Goal: Task Accomplishment & Management: Manage account settings

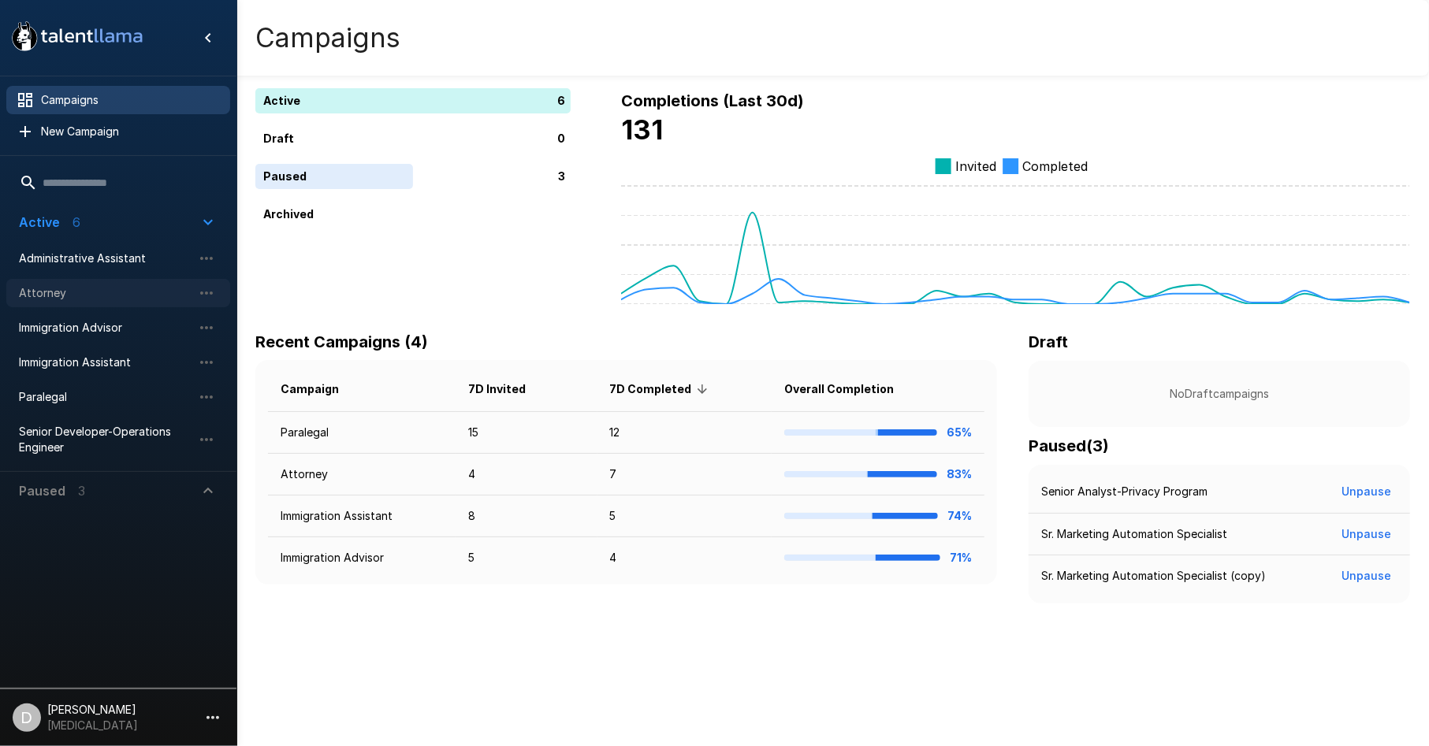
click at [117, 288] on span "Attorney" at bounding box center [105, 293] width 173 height 16
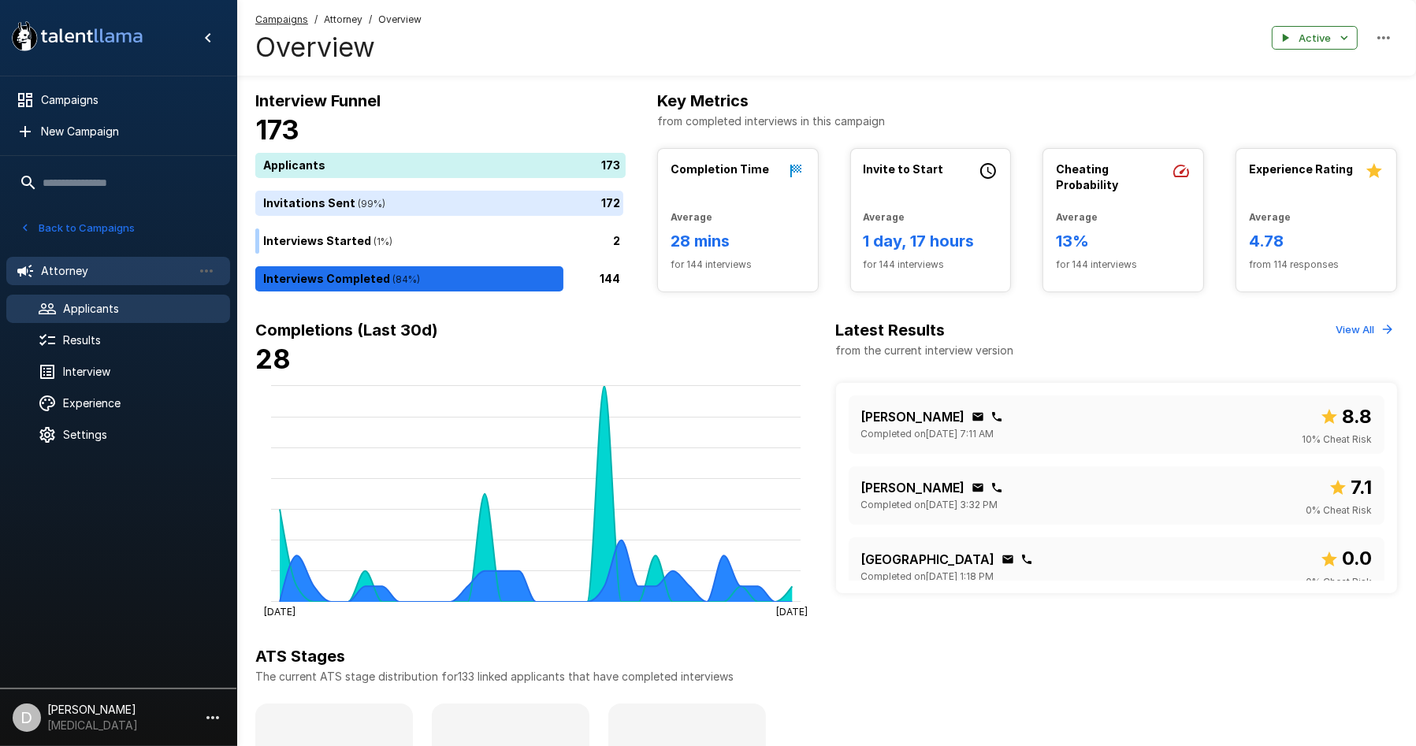
click at [119, 306] on span "Applicants" at bounding box center [140, 309] width 154 height 16
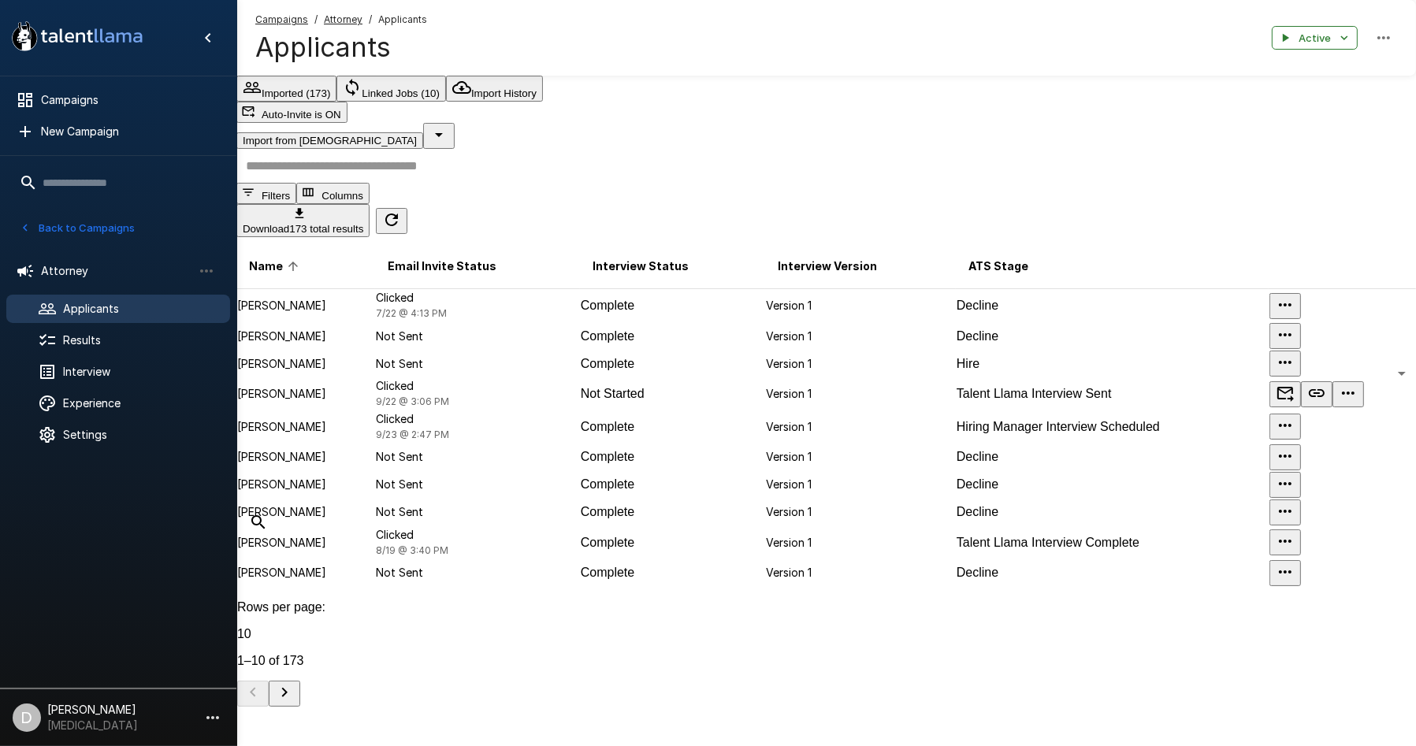
click at [551, 175] on input "text" at bounding box center [835, 166] width 1198 height 34
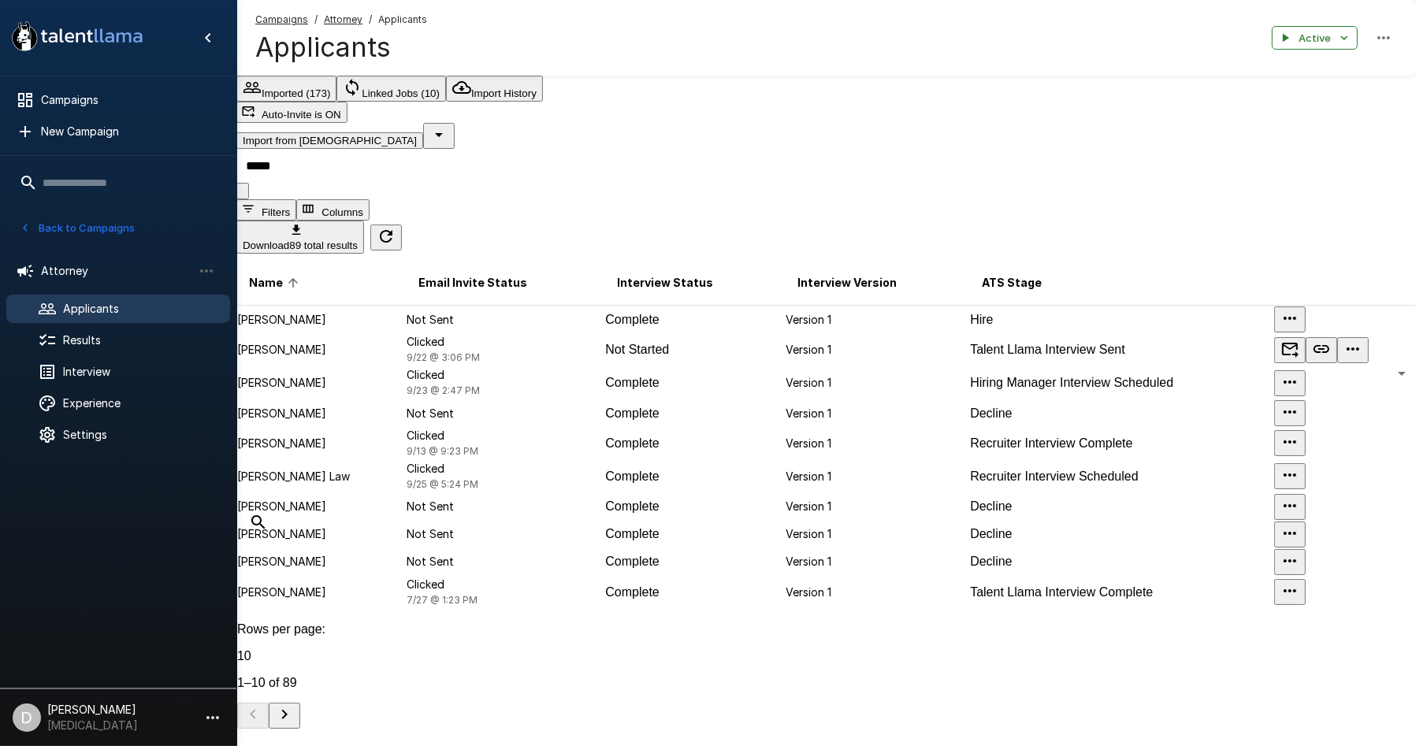
type input "*****"
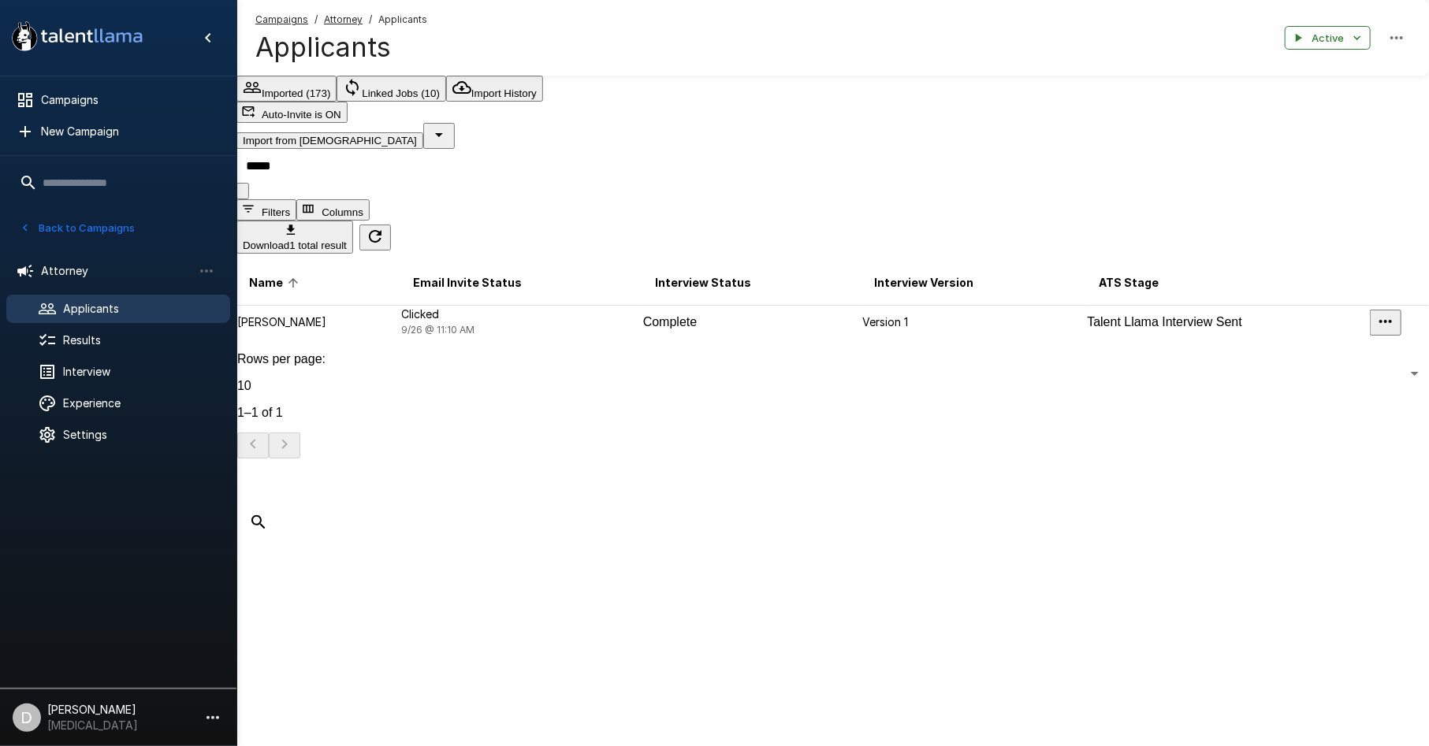
click at [370, 314] on p "[PERSON_NAME]" at bounding box center [318, 322] width 162 height 16
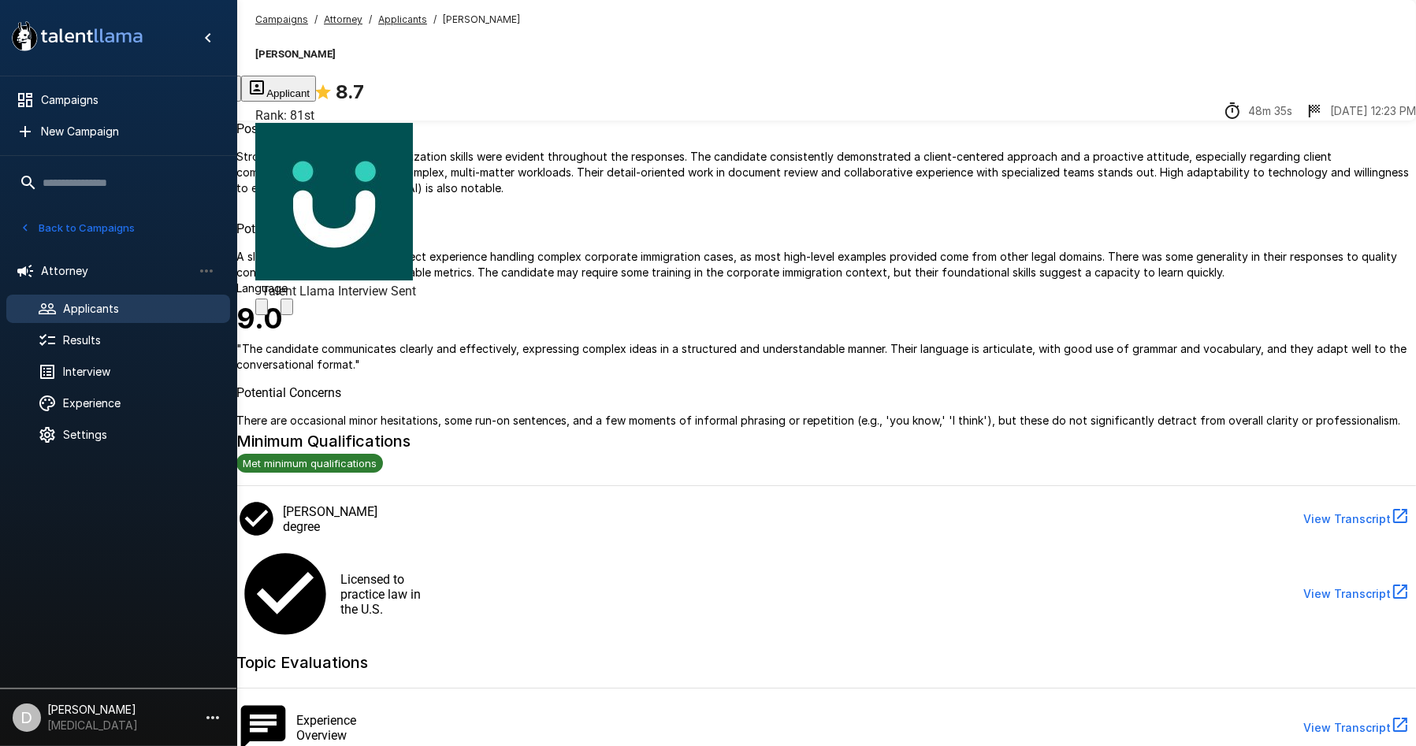
click at [158, 91] on button "Transcript" at bounding box center [119, 89] width 78 height 26
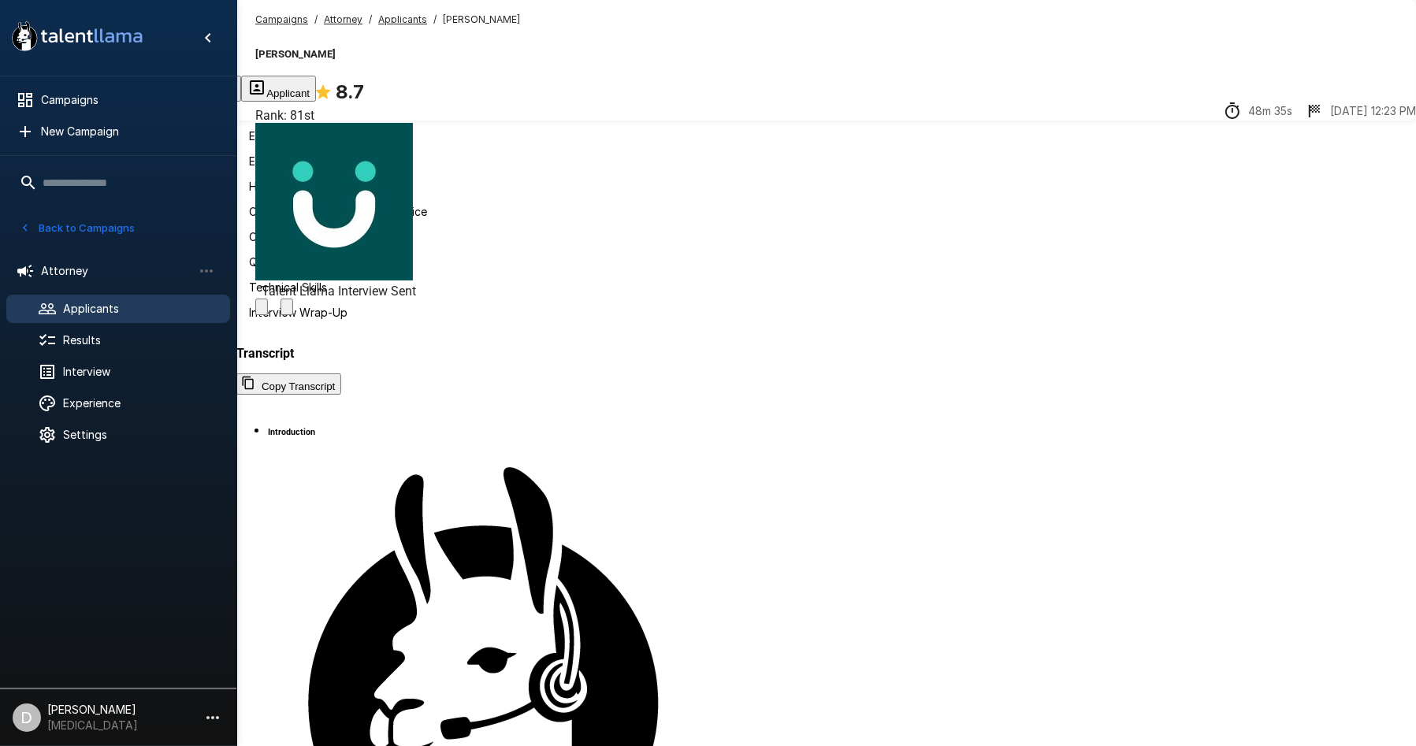
scroll to position [73, 0]
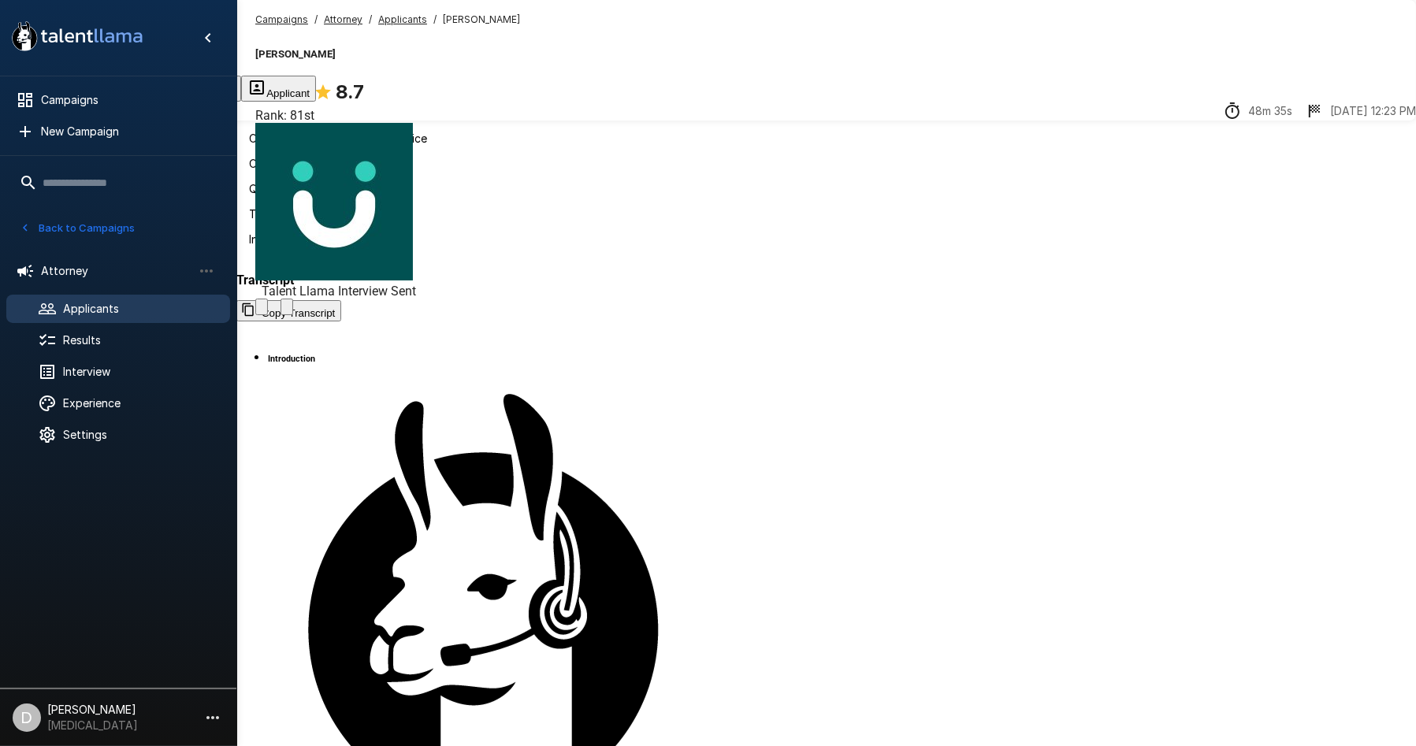
scroll to position [3797, 0]
click at [80, 95] on button "Evaluation" at bounding box center [40, 89] width 80 height 26
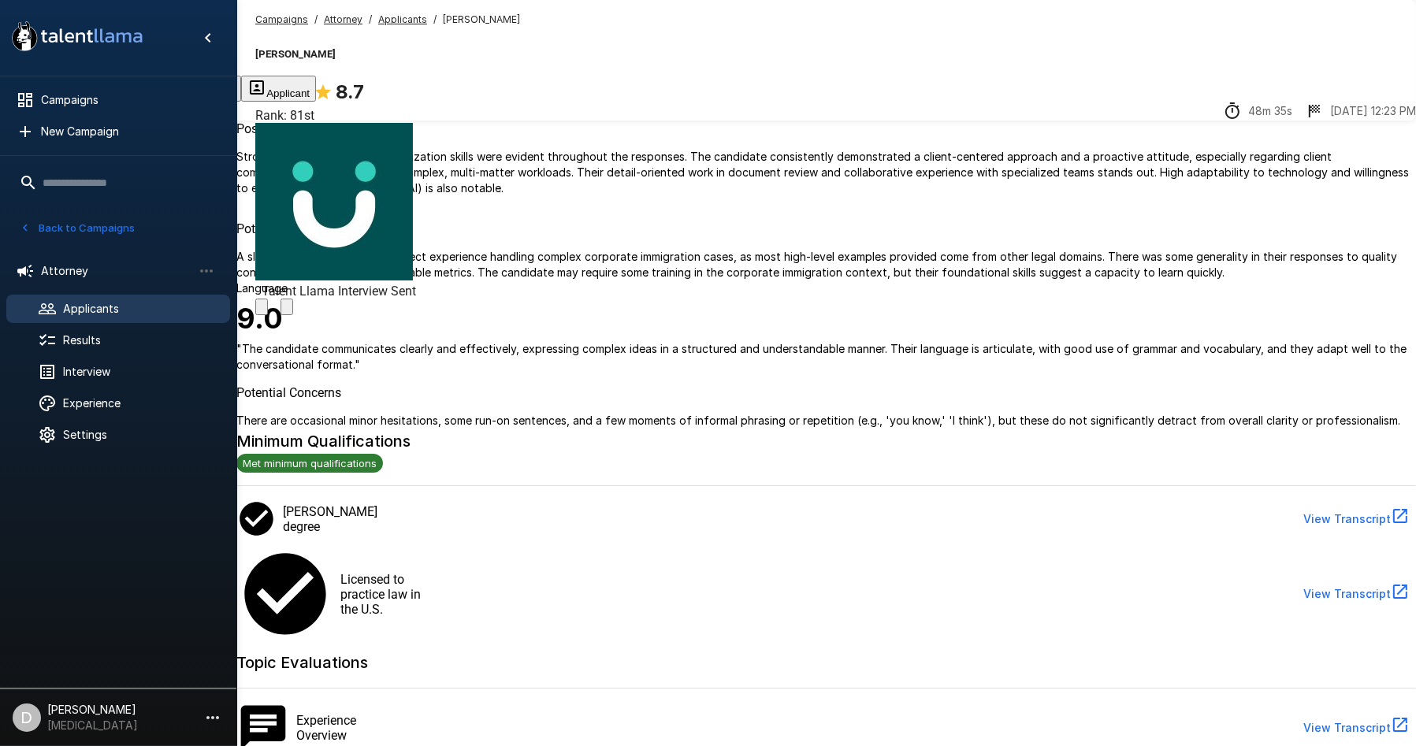
click at [158, 98] on button "Transcript" at bounding box center [119, 89] width 78 height 26
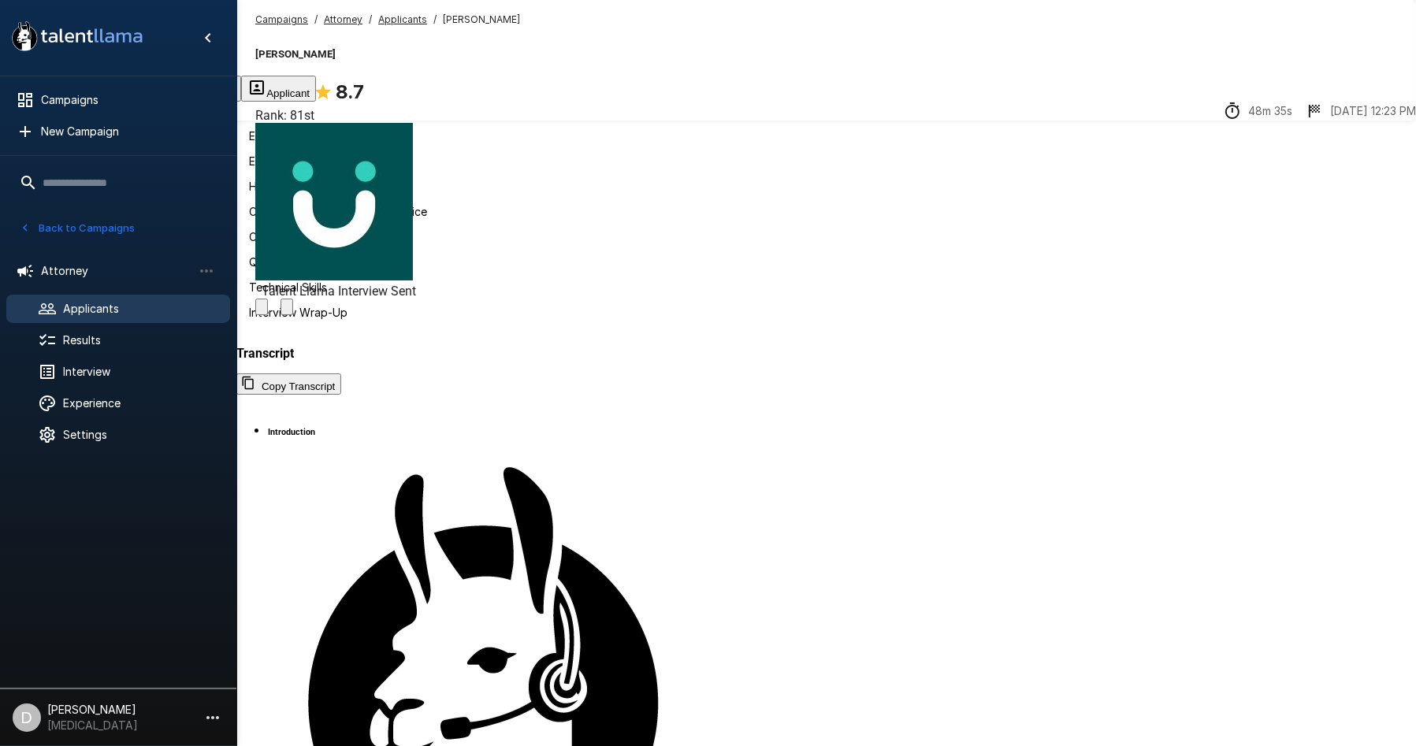
scroll to position [2276, 0]
